Goal: Information Seeking & Learning: Learn about a topic

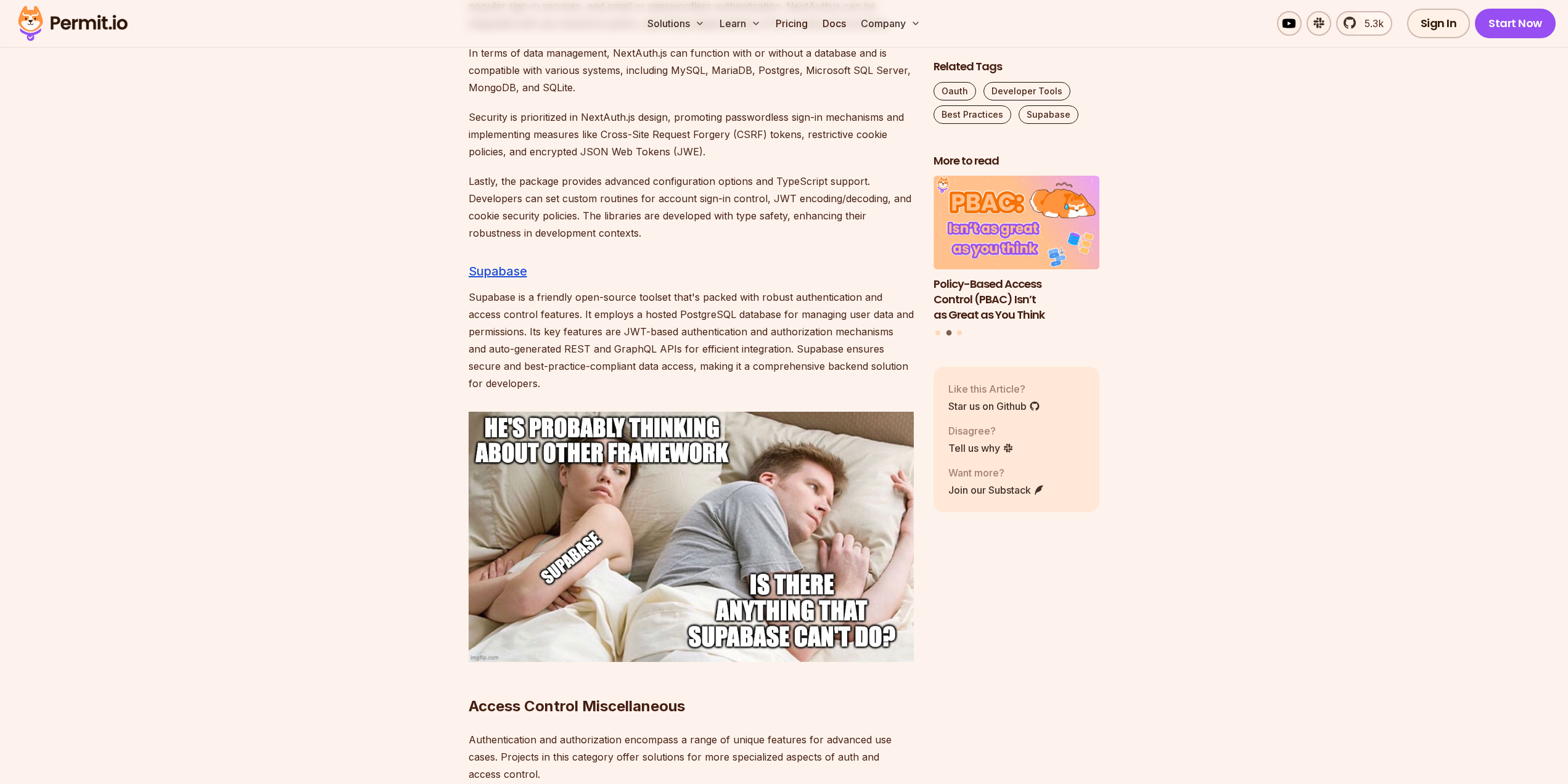
scroll to position [4931, 0]
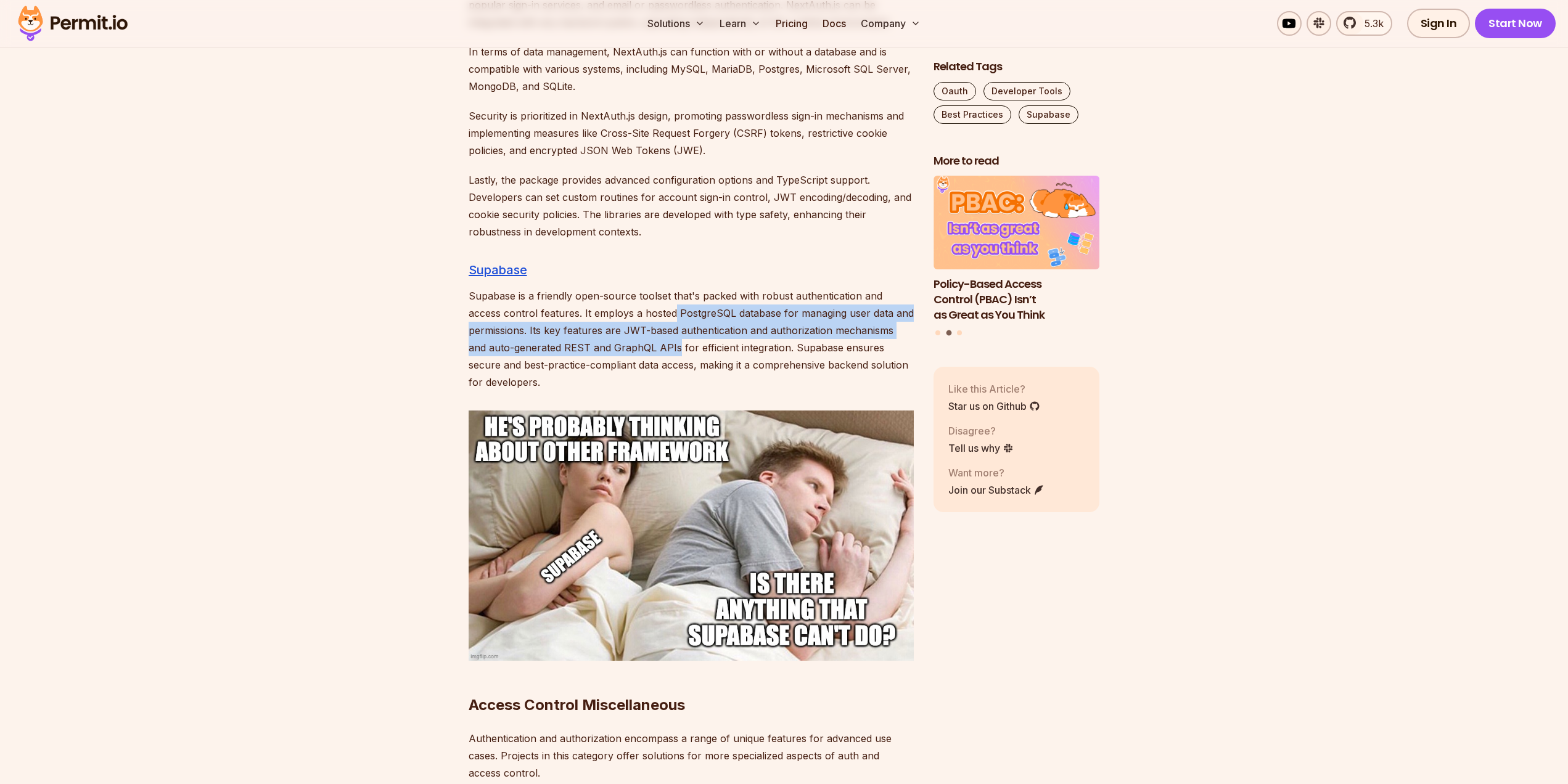
drag, startPoint x: 675, startPoint y: 299, endPoint x: 675, endPoint y: 337, distance: 38.0
click at [675, 337] on p "Supabase is a friendly open-source toolset that's packed with robust authentica…" at bounding box center [691, 339] width 445 height 103
drag, startPoint x: 667, startPoint y: 350, endPoint x: 584, endPoint y: 301, distance: 96.4
click at [584, 301] on p "Supabase is a friendly open-source toolset that's packed with robust authentica…" at bounding box center [691, 339] width 445 height 103
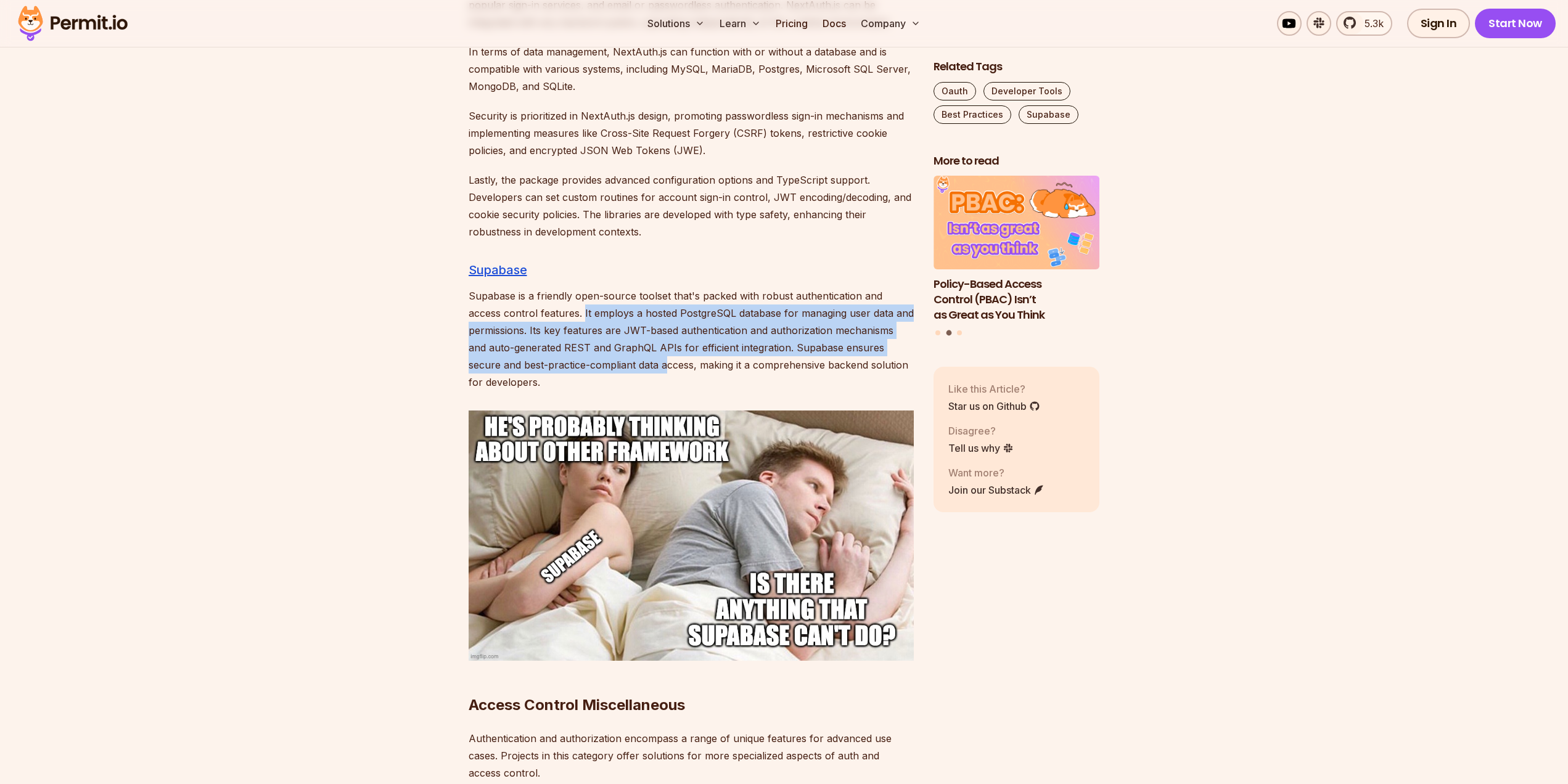
click at [584, 301] on p "Supabase is a friendly open-source toolset that's packed with robust authentica…" at bounding box center [691, 339] width 445 height 103
drag, startPoint x: 584, startPoint y: 301, endPoint x: 574, endPoint y: 335, distance: 35.4
click at [574, 335] on p "Supabase is a friendly open-source toolset that's packed with robust authentica…" at bounding box center [691, 339] width 445 height 103
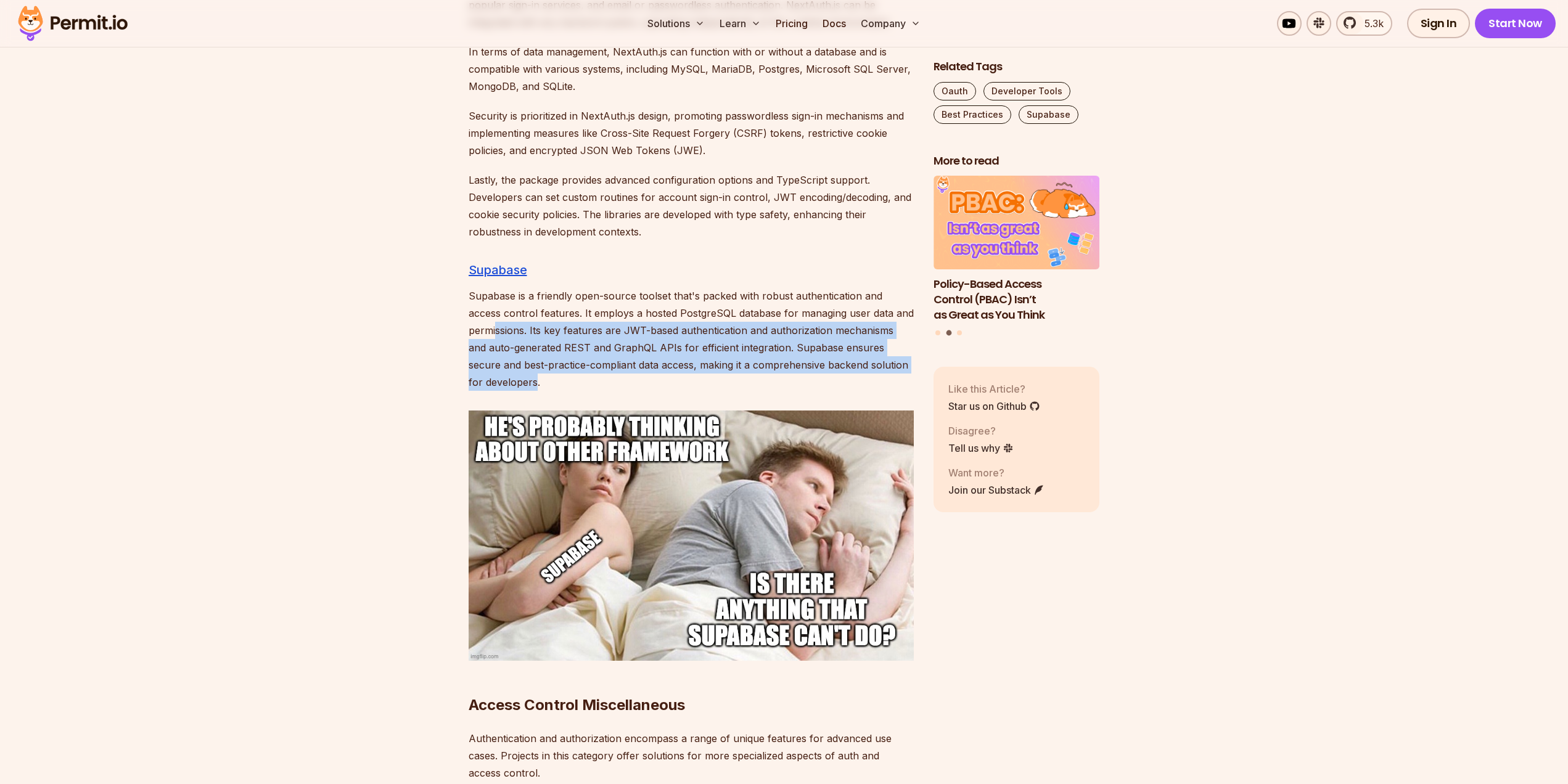
drag, startPoint x: 536, startPoint y: 359, endPoint x: 494, endPoint y: 305, distance: 68.4
click at [494, 305] on p "Supabase is a friendly open-source toolset that's packed with robust authentica…" at bounding box center [691, 339] width 445 height 103
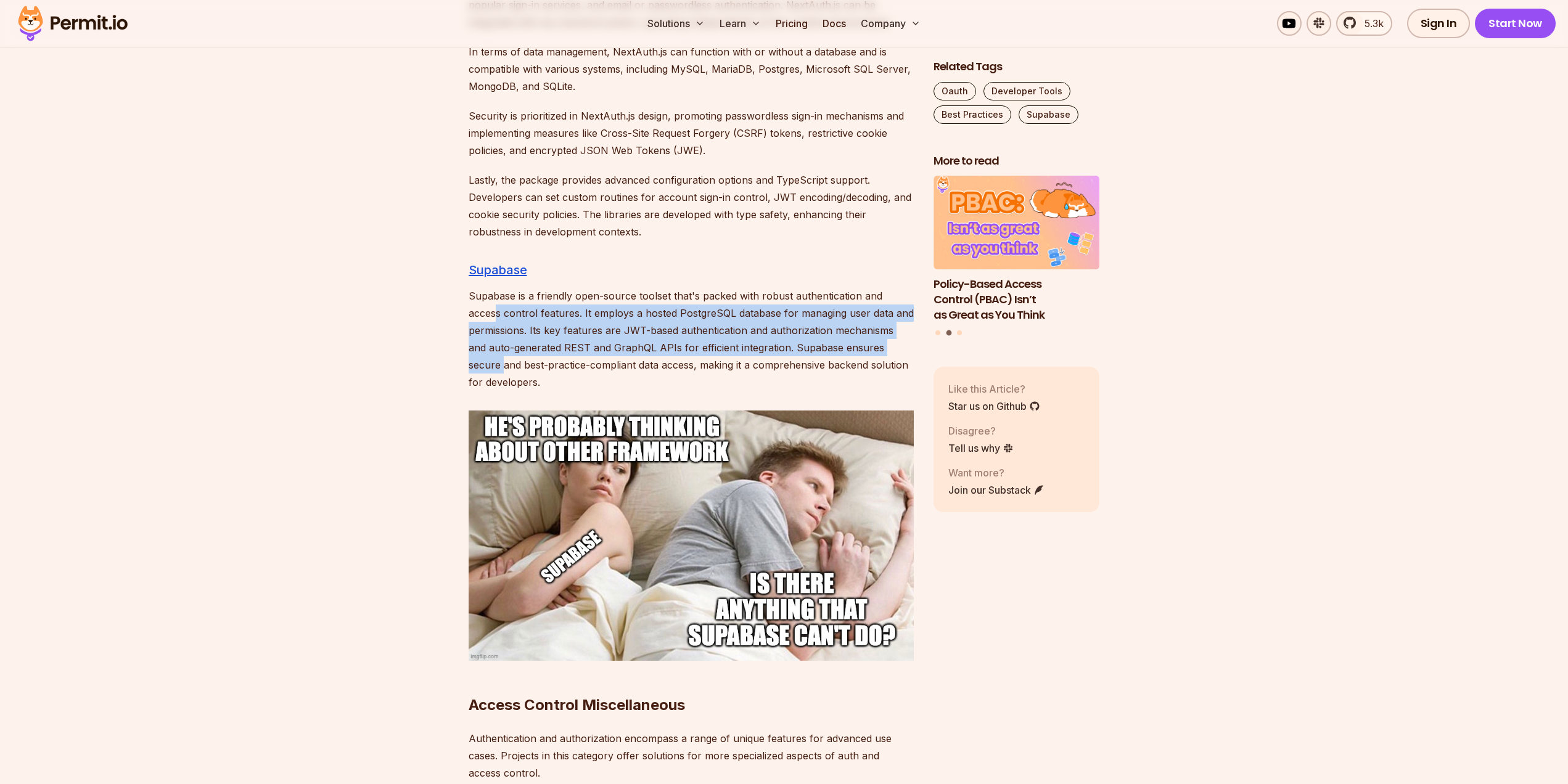
drag, startPoint x: 494, startPoint y: 294, endPoint x: 505, endPoint y: 348, distance: 55.1
click at [505, 348] on p "Supabase is a friendly open-source toolset that's packed with robust authentica…" at bounding box center [691, 339] width 445 height 103
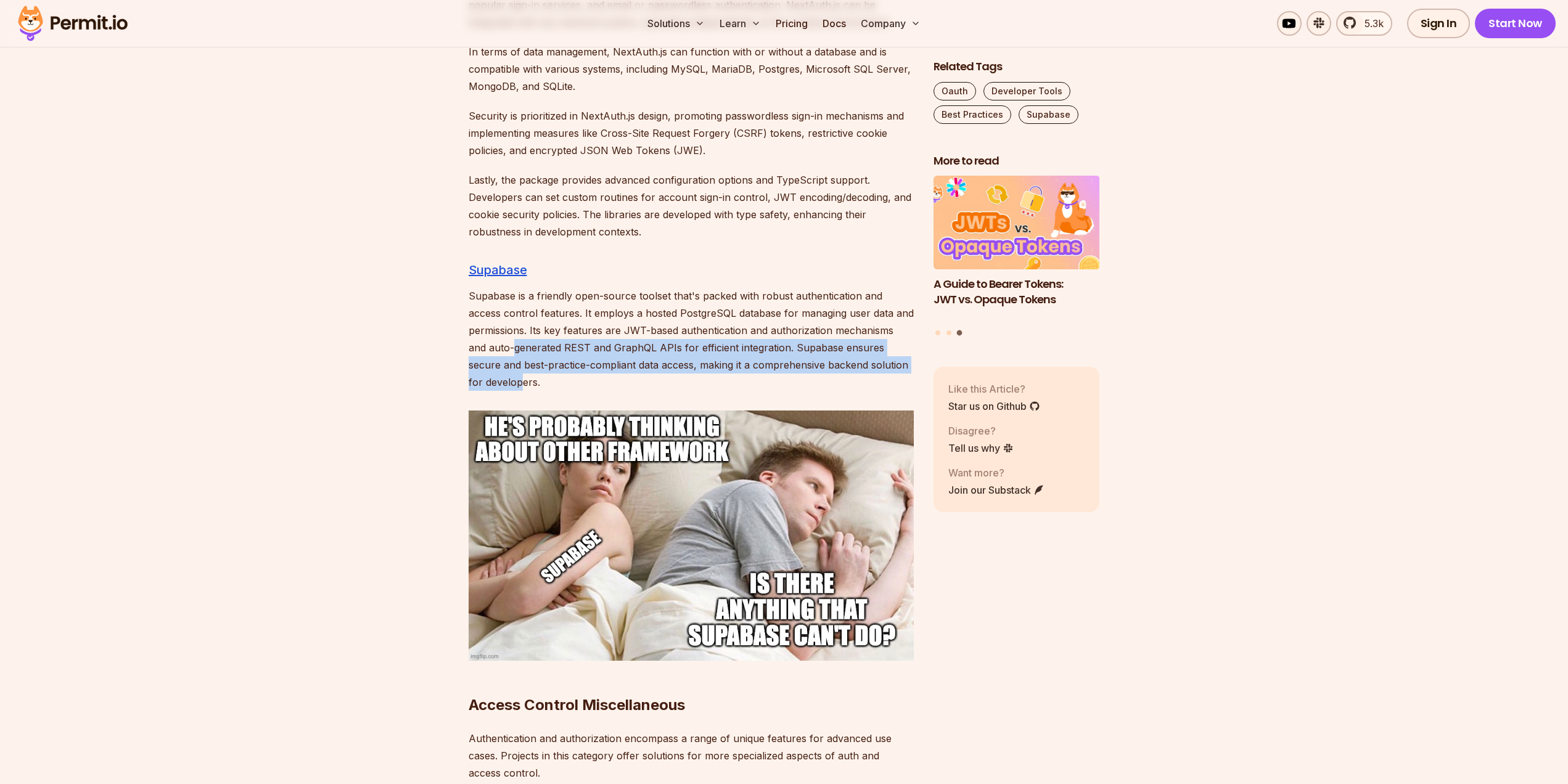
drag, startPoint x: 518, startPoint y: 369, endPoint x: 515, endPoint y: 323, distance: 46.1
click at [515, 323] on p "Supabase is a friendly open-source toolset that's packed with robust authentica…" at bounding box center [691, 339] width 445 height 103
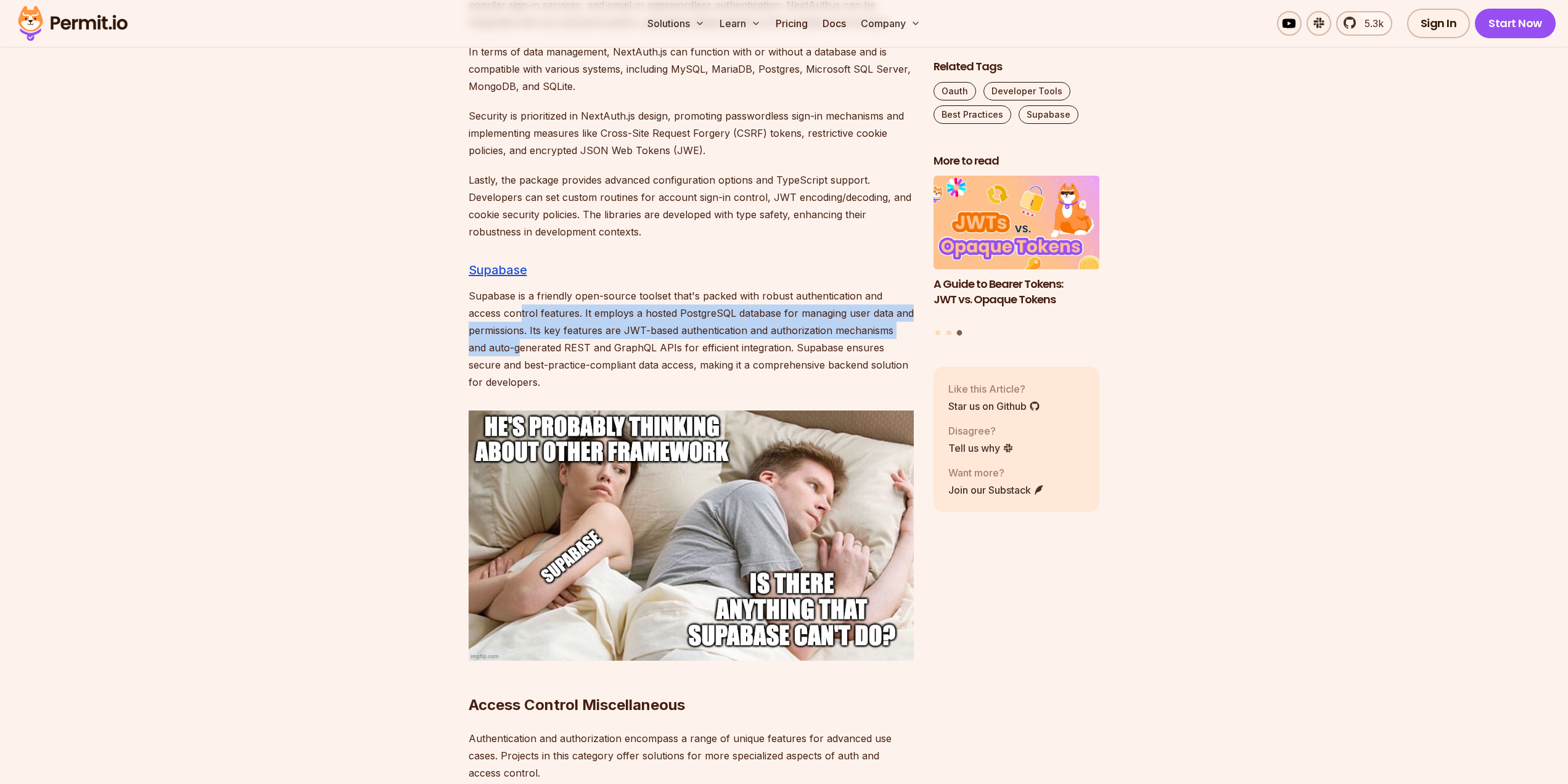
drag, startPoint x: 521, startPoint y: 297, endPoint x: 520, endPoint y: 335, distance: 38.0
click at [520, 335] on p "Supabase is a friendly open-source toolset that's packed with robust authentica…" at bounding box center [691, 339] width 445 height 103
click at [520, 335] on p "Supabase is a friendly open-source toolset that's packed with robust authentica…" at bounding box center [691, 339] width 445 height 103
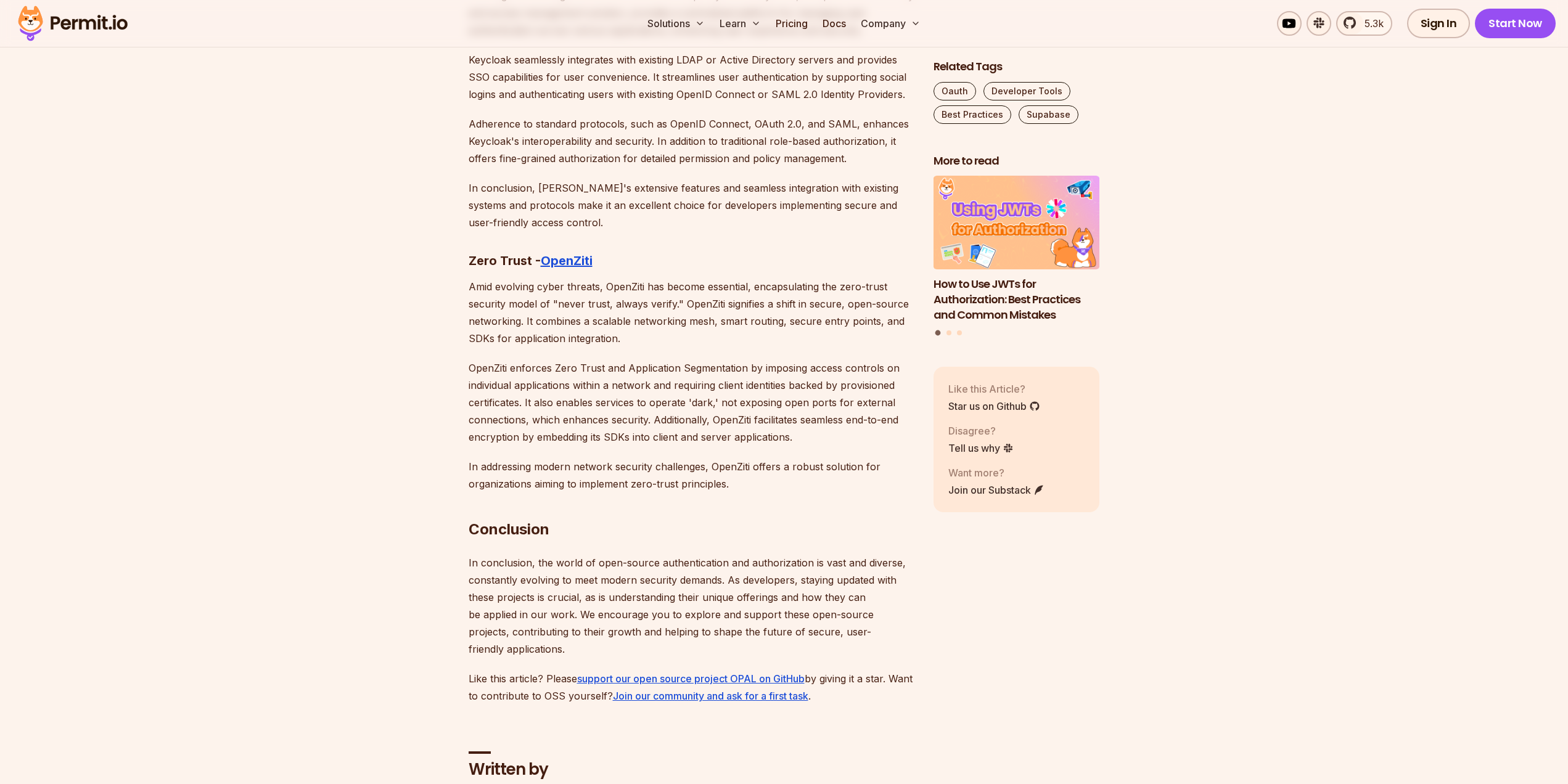
scroll to position [6657, 0]
